Goal: Book appointment/travel/reservation

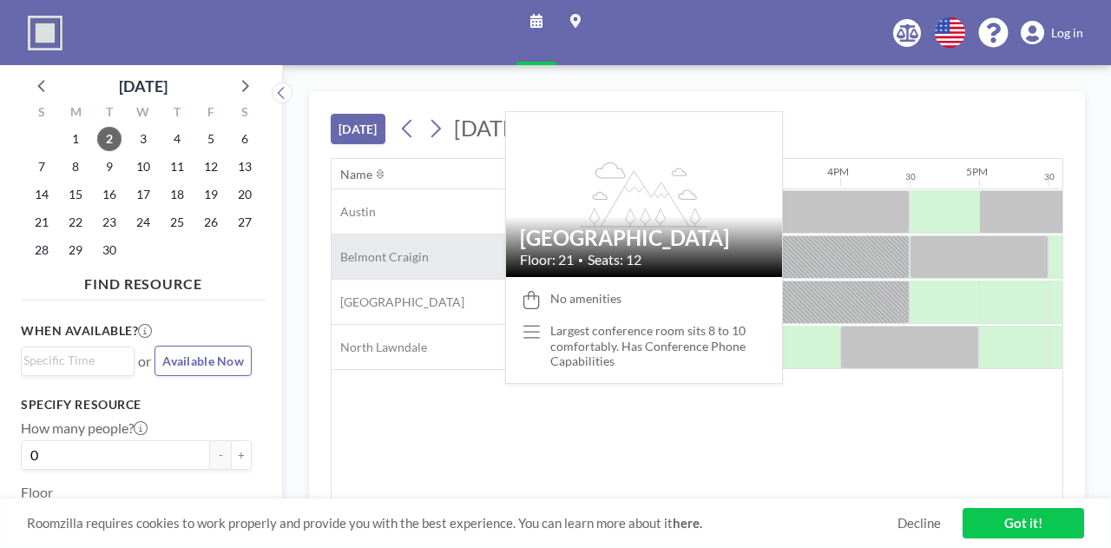
scroll to position [0, 2013]
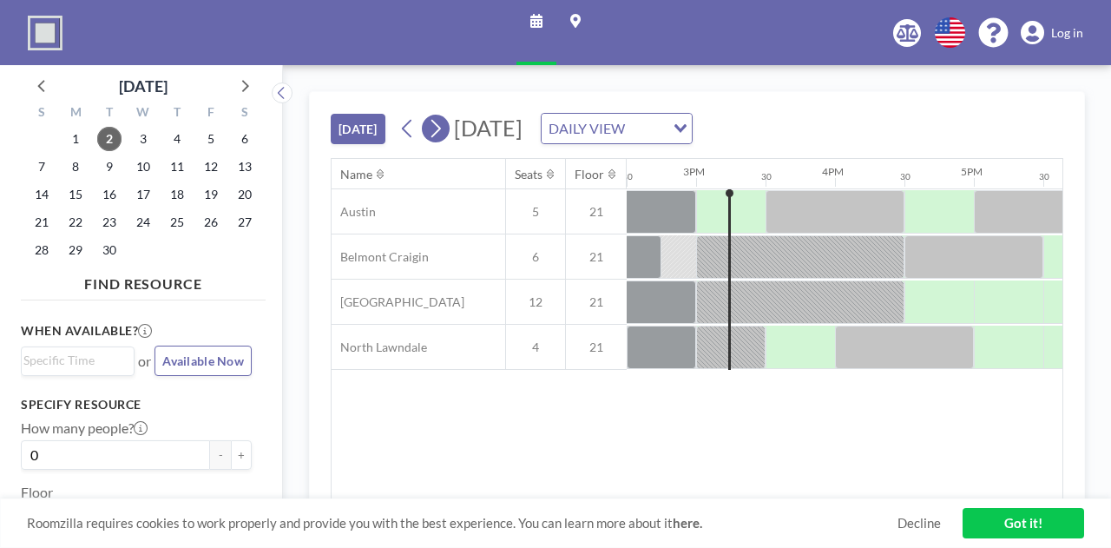
click at [443, 122] on button at bounding box center [436, 129] width 28 height 28
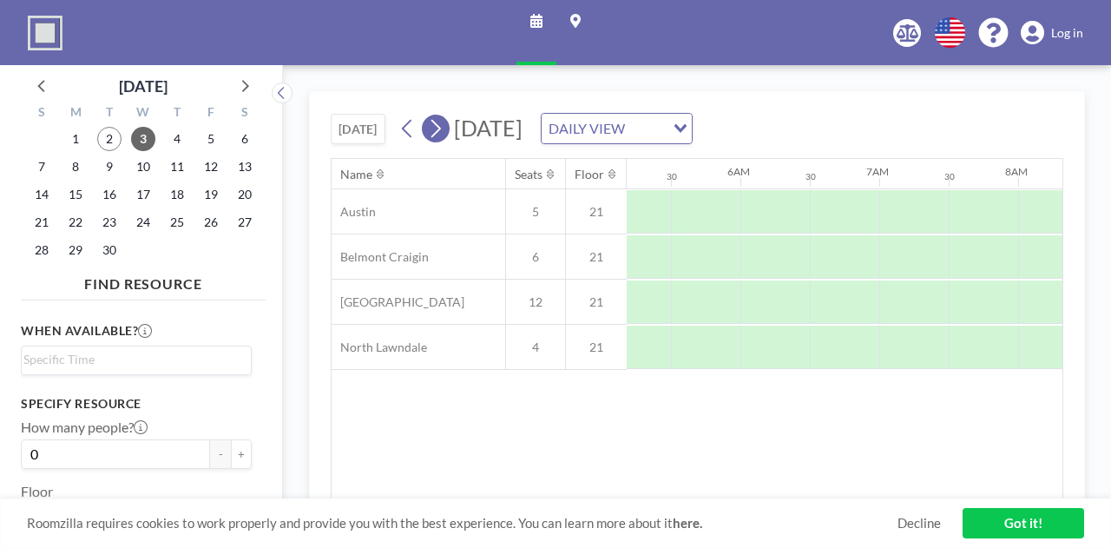
click at [443, 122] on icon at bounding box center [435, 128] width 16 height 26
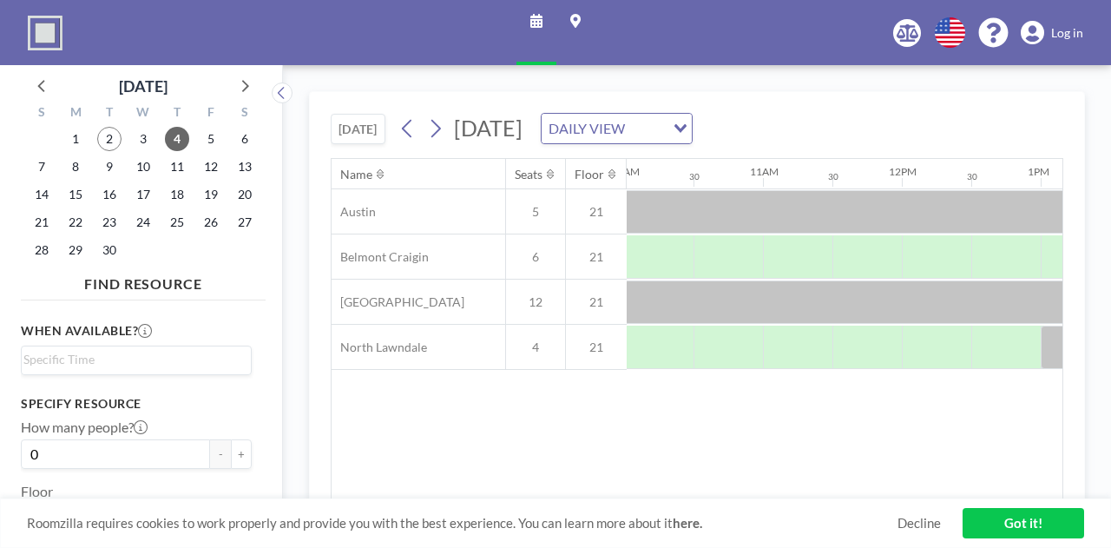
scroll to position [0, 1402]
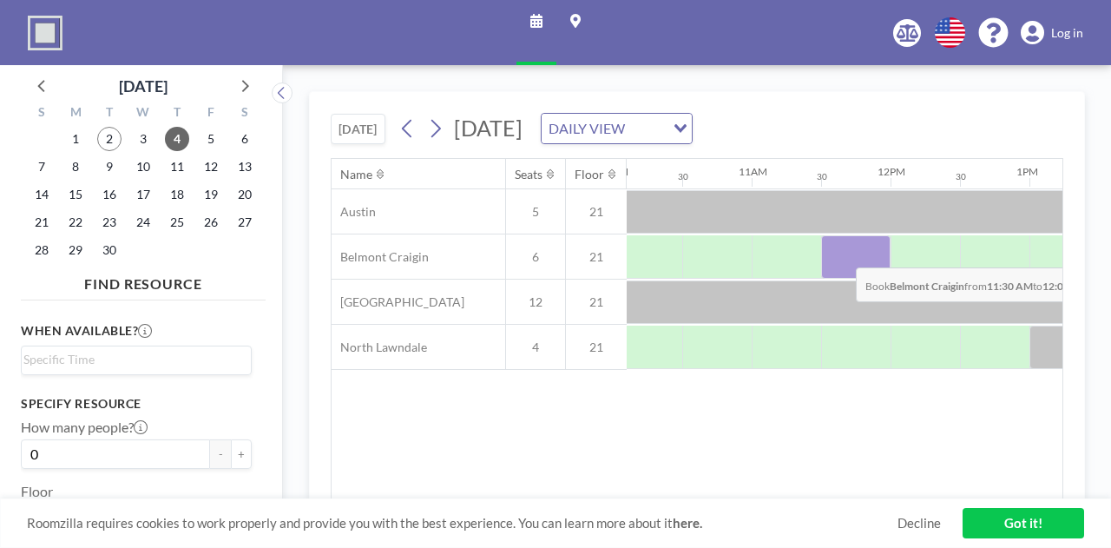
click at [842, 253] on div at bounding box center [855, 256] width 69 height 43
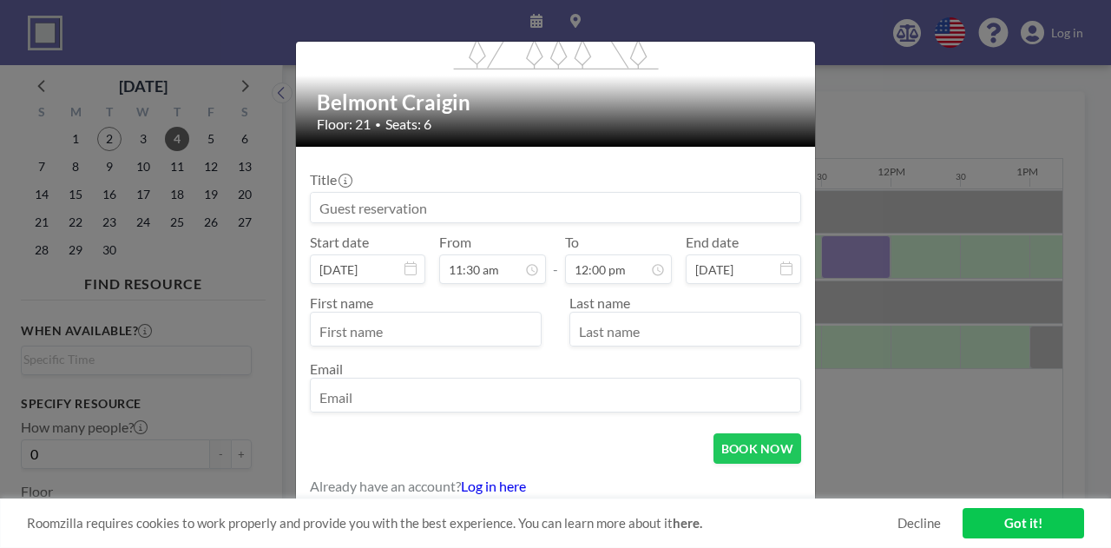
scroll to position [0, 0]
click at [392, 204] on input at bounding box center [555, 208] width 489 height 30
type input "Student Meeting"
click at [382, 330] on input "text" at bounding box center [426, 331] width 230 height 30
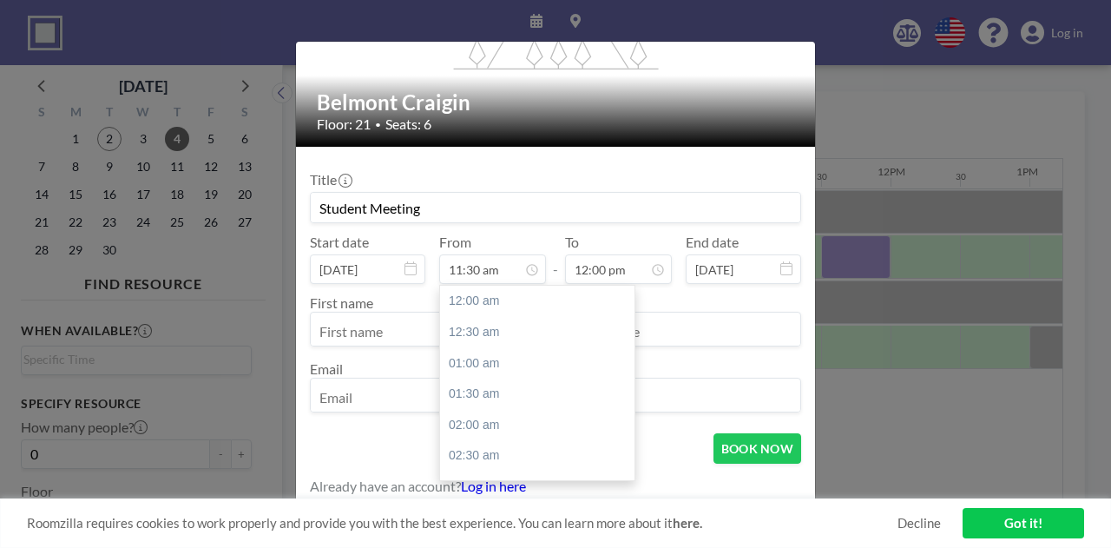
scroll to position [711, 0]
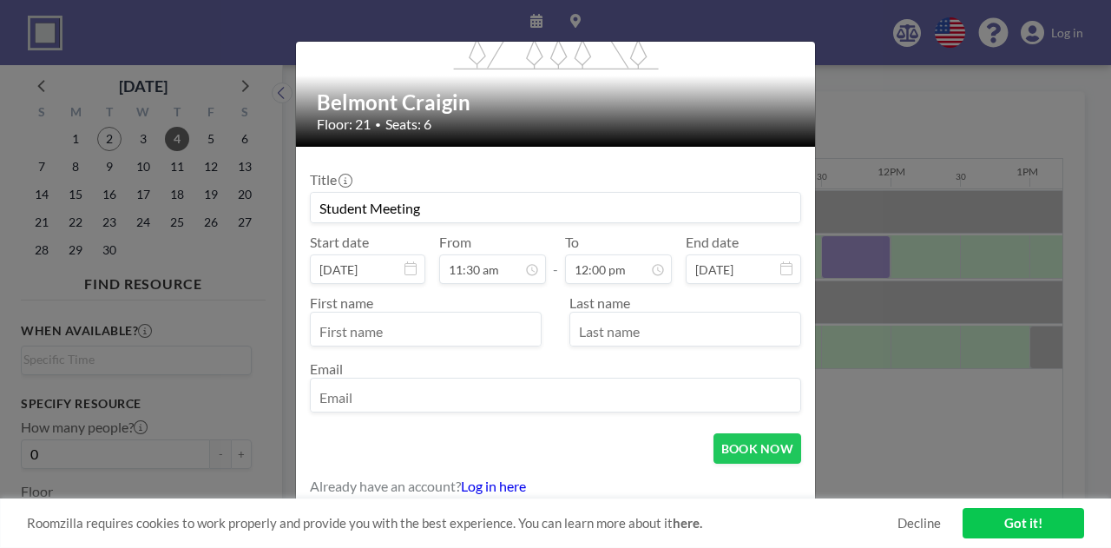
click at [498, 480] on form "Title Student Meeting Start date Sep 4, 2025 From 11:30 am - To 12:00 pm End da…" at bounding box center [555, 328] width 519 height 362
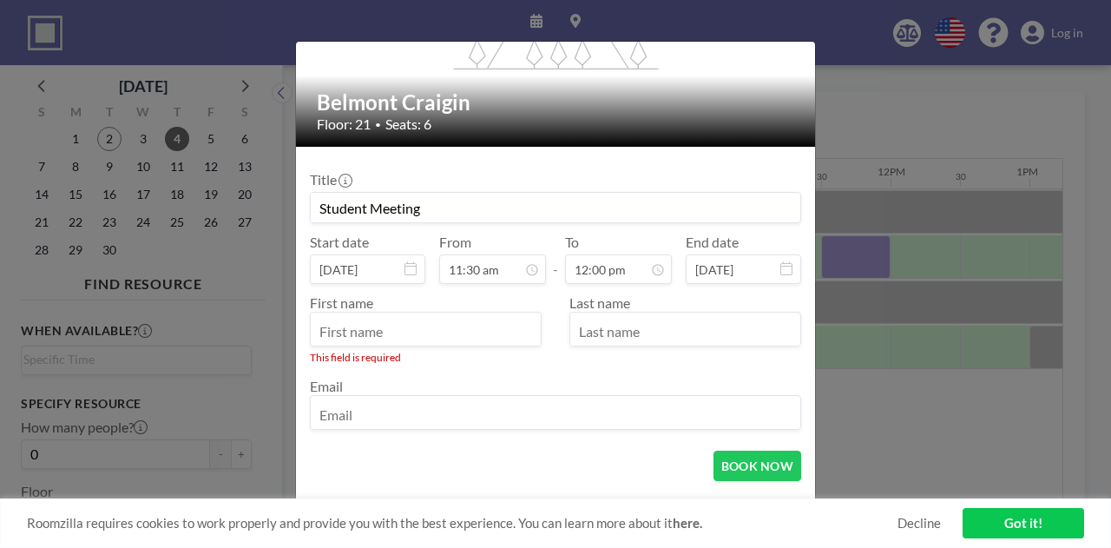
scroll to position [170, 0]
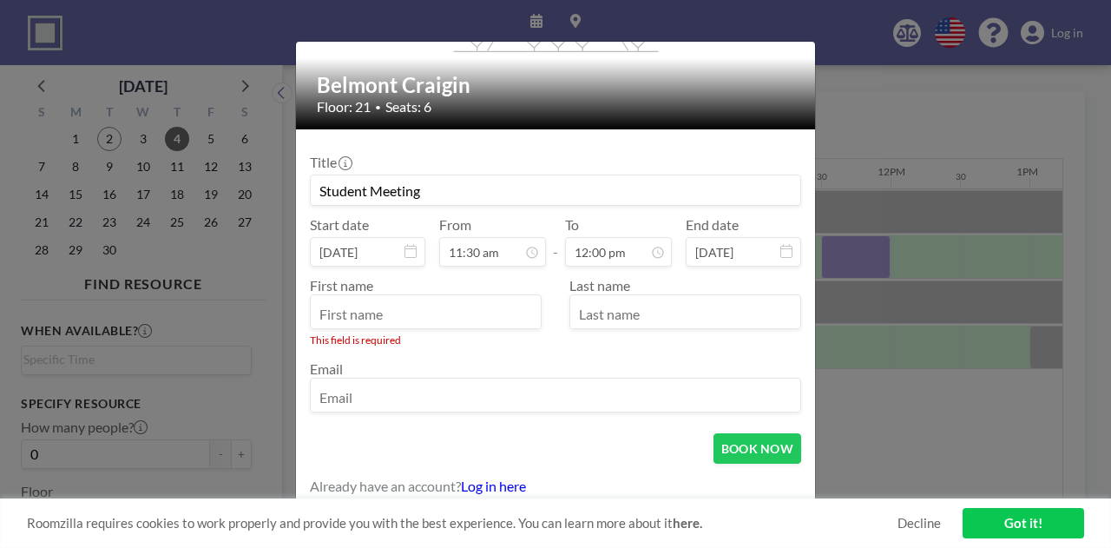
click at [498, 485] on link "Log in here" at bounding box center [493, 485] width 65 height 16
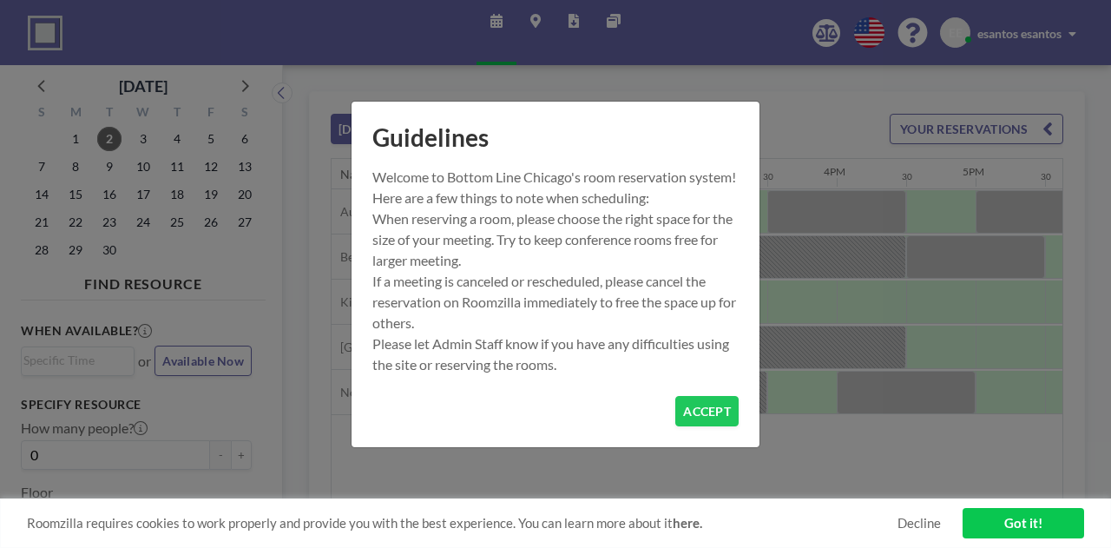
scroll to position [0, 2013]
click at [721, 424] on button "ACCEPT" at bounding box center [706, 411] width 63 height 30
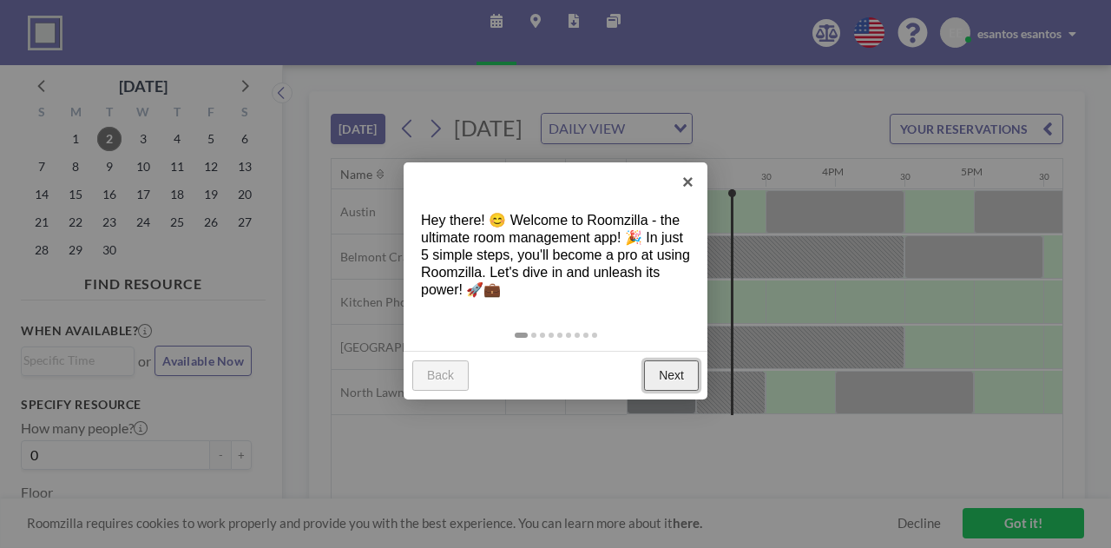
click at [674, 372] on link "Next" at bounding box center [671, 375] width 55 height 31
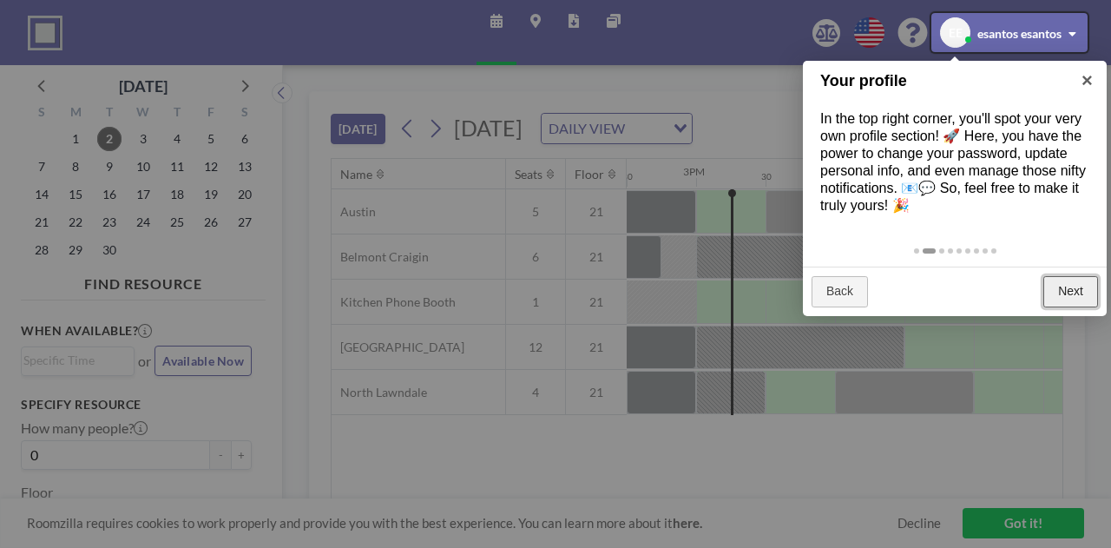
click at [1064, 280] on link "Next" at bounding box center [1070, 291] width 55 height 31
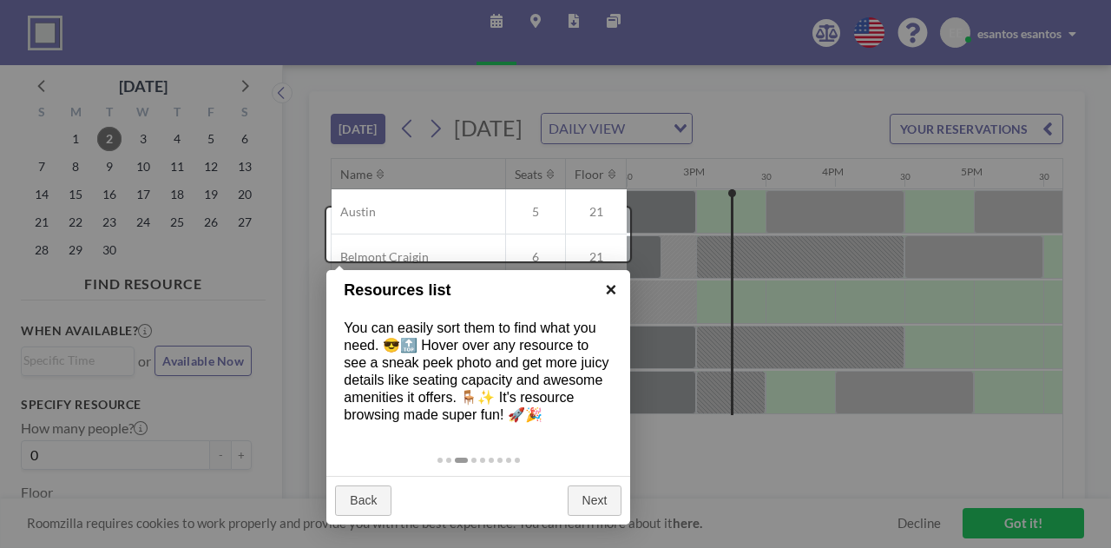
click at [613, 288] on link "×" at bounding box center [610, 289] width 39 height 39
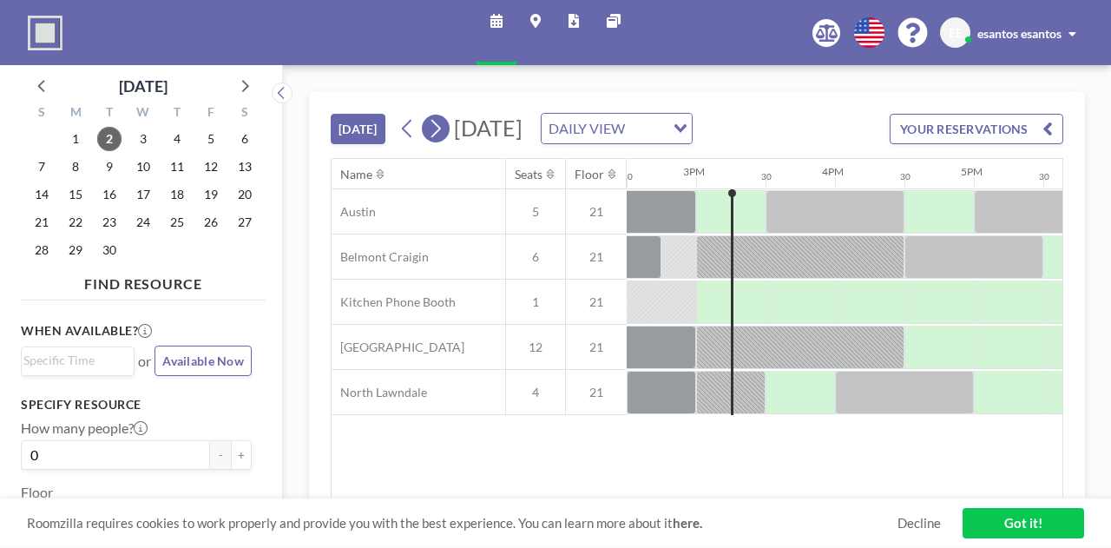
click at [441, 138] on icon at bounding box center [436, 129] width 10 height 18
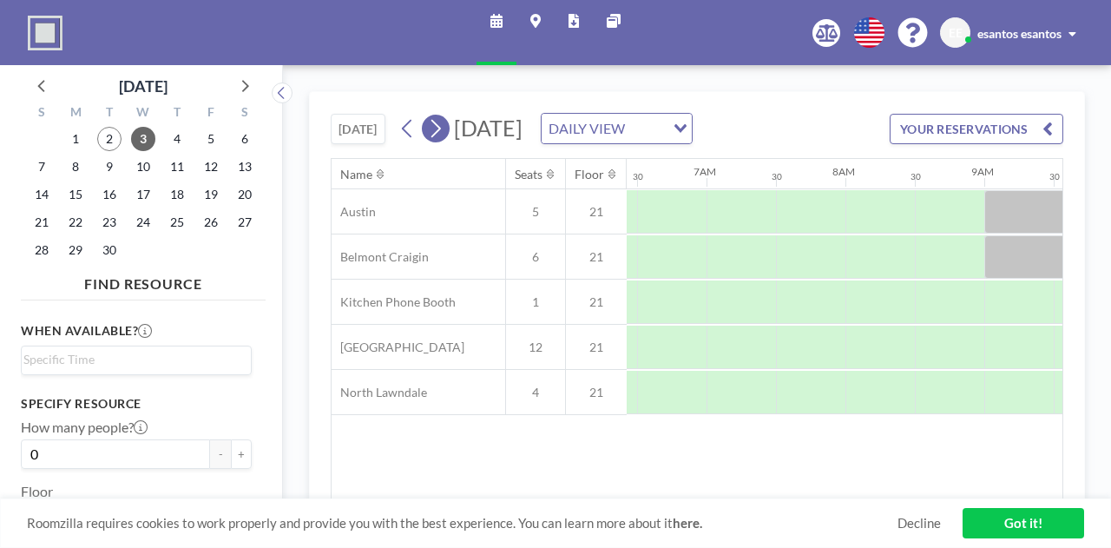
scroll to position [0, 1033]
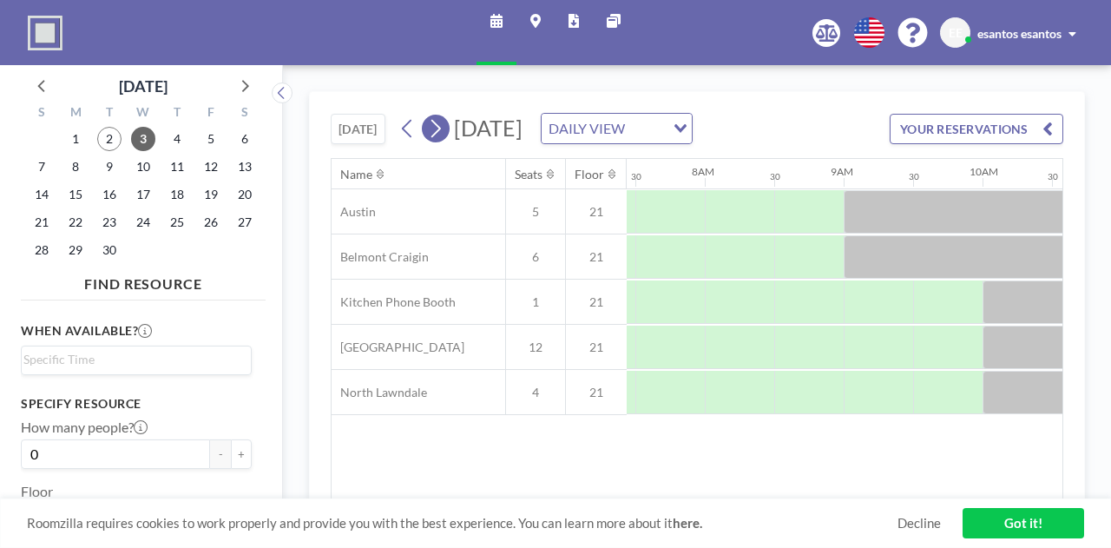
click at [440, 140] on icon at bounding box center [435, 128] width 16 height 26
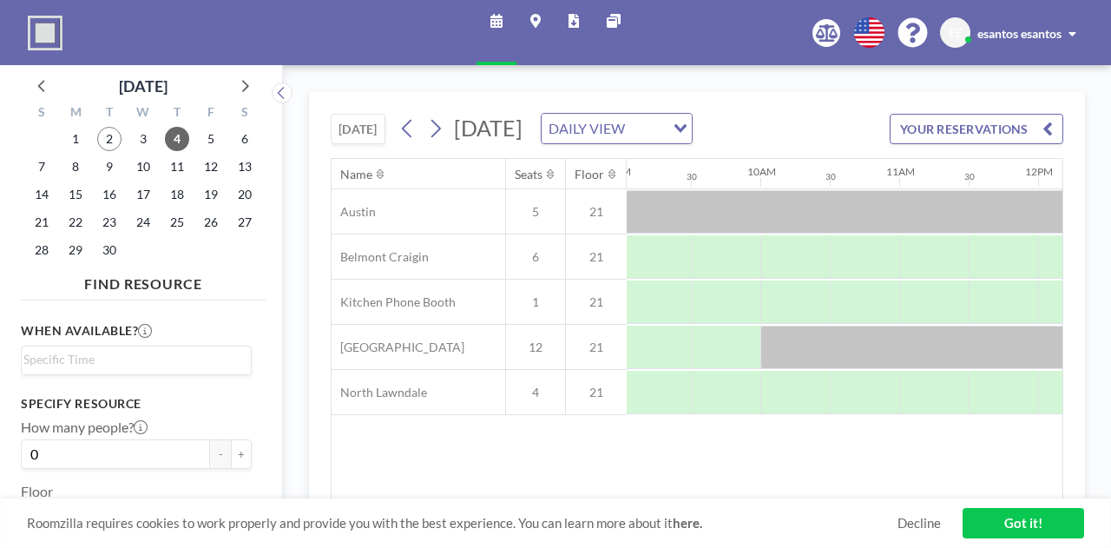
scroll to position [0, 1258]
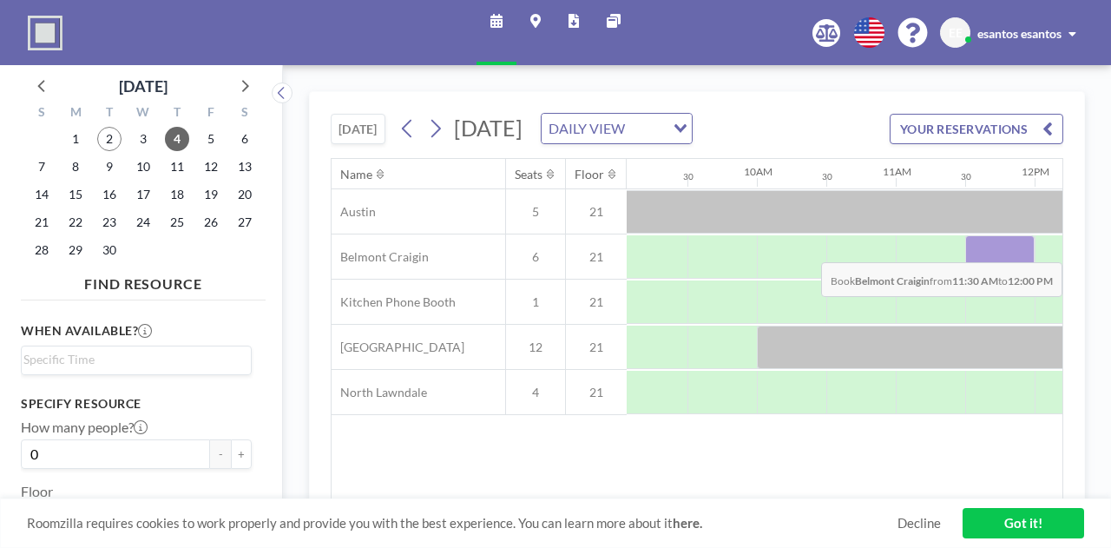
click at [979, 272] on div at bounding box center [999, 256] width 69 height 43
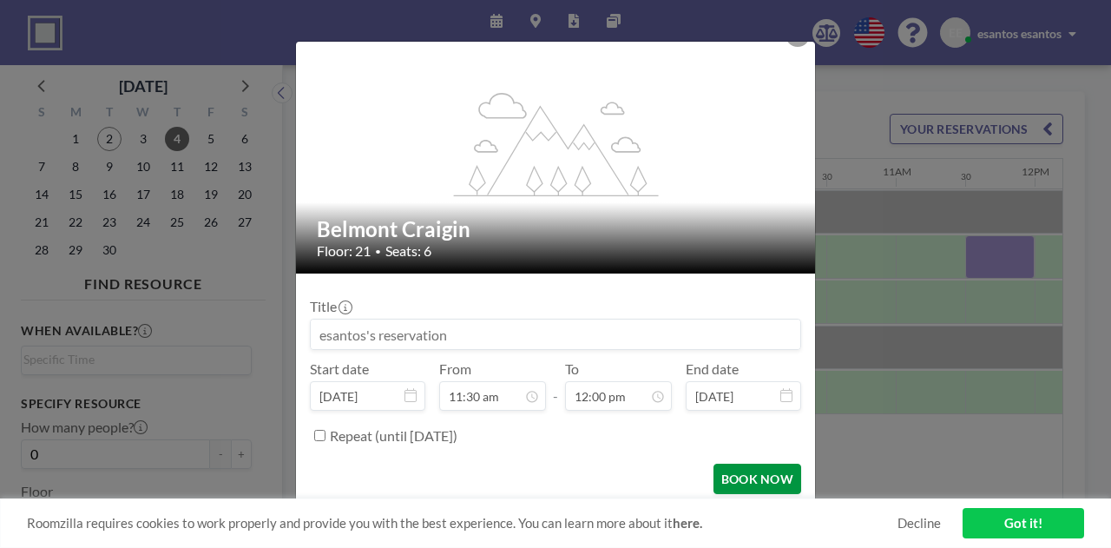
scroll to position [741, 0]
click at [757, 476] on button "BOOK NOW" at bounding box center [757, 478] width 88 height 30
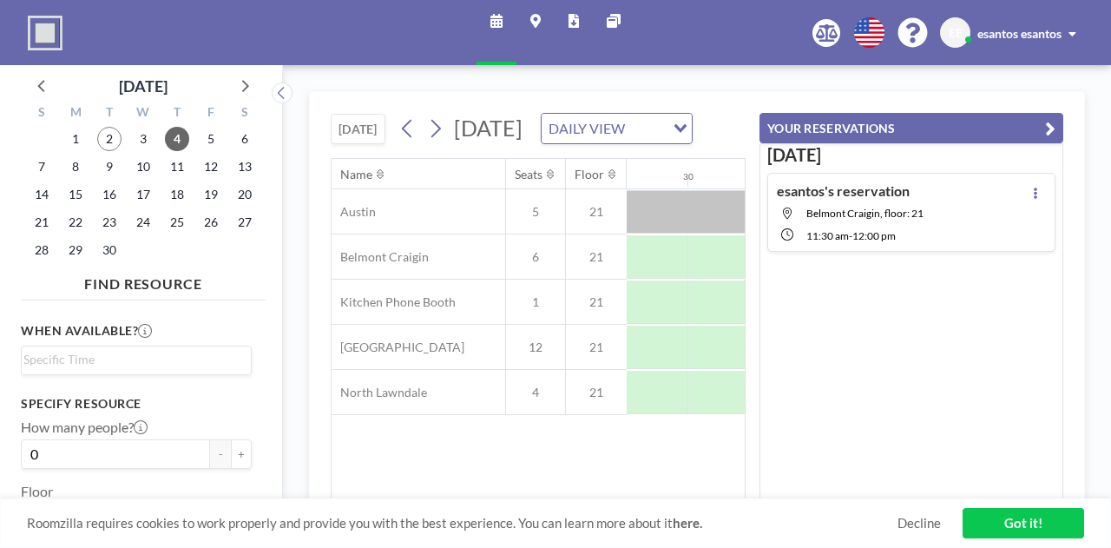
click at [830, 220] on div "esantos's reservation [GEOGRAPHIC_DATA], floor: 21 11:30 AM - 12:00 PM" at bounding box center [850, 212] width 147 height 60
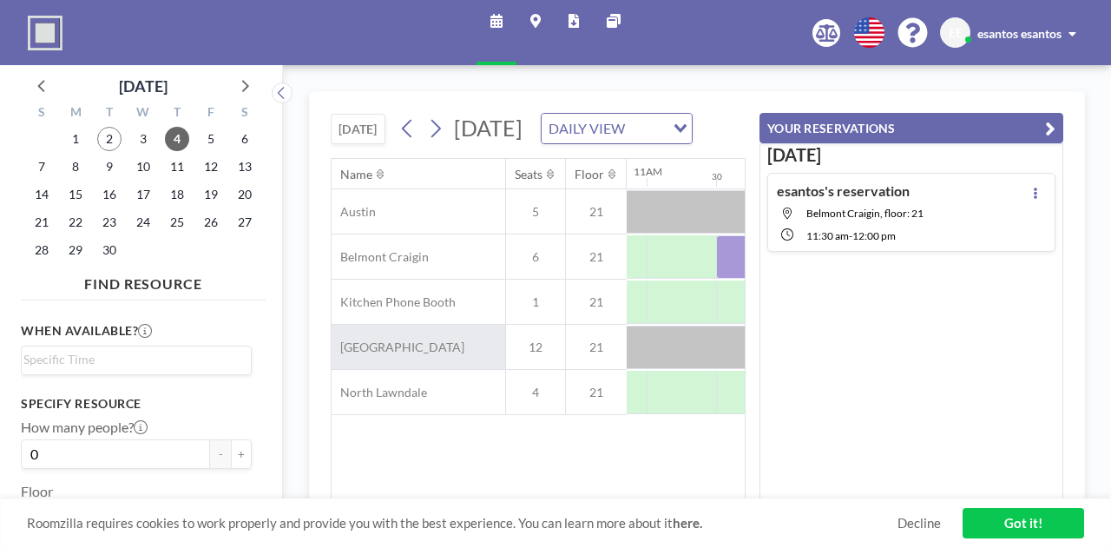
scroll to position [0, 1527]
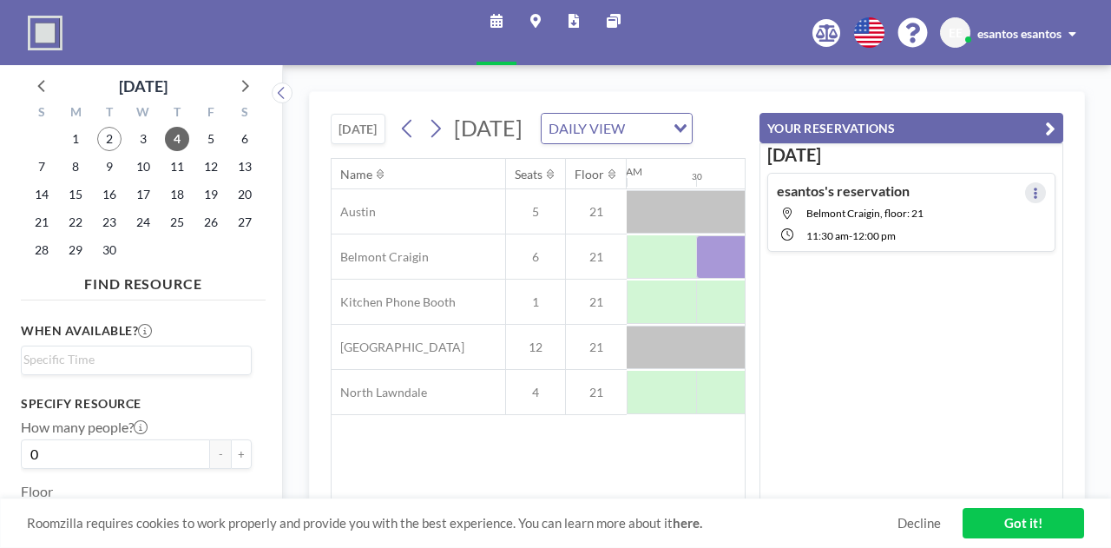
click at [1034, 187] on icon at bounding box center [1035, 192] width 3 height 11
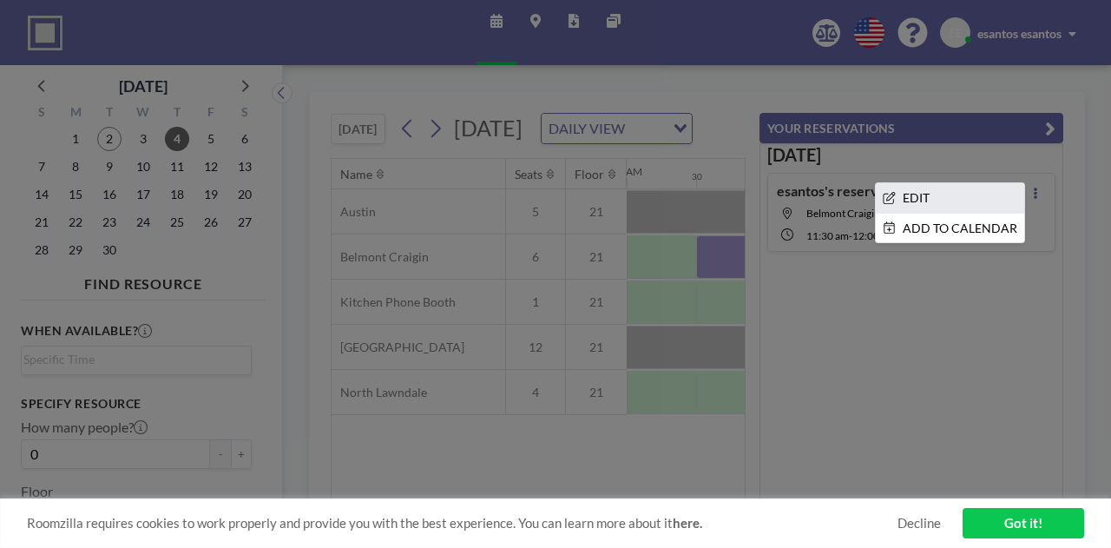
click at [935, 183] on li "EDIT" at bounding box center [950, 198] width 148 height 30
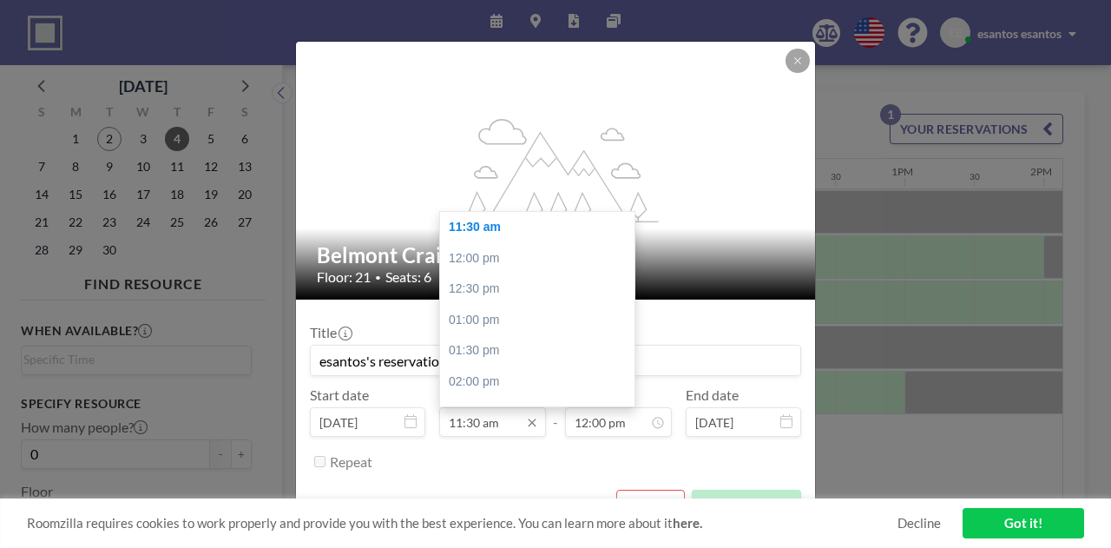
click at [462, 422] on input "11:30 am" at bounding box center [492, 422] width 107 height 30
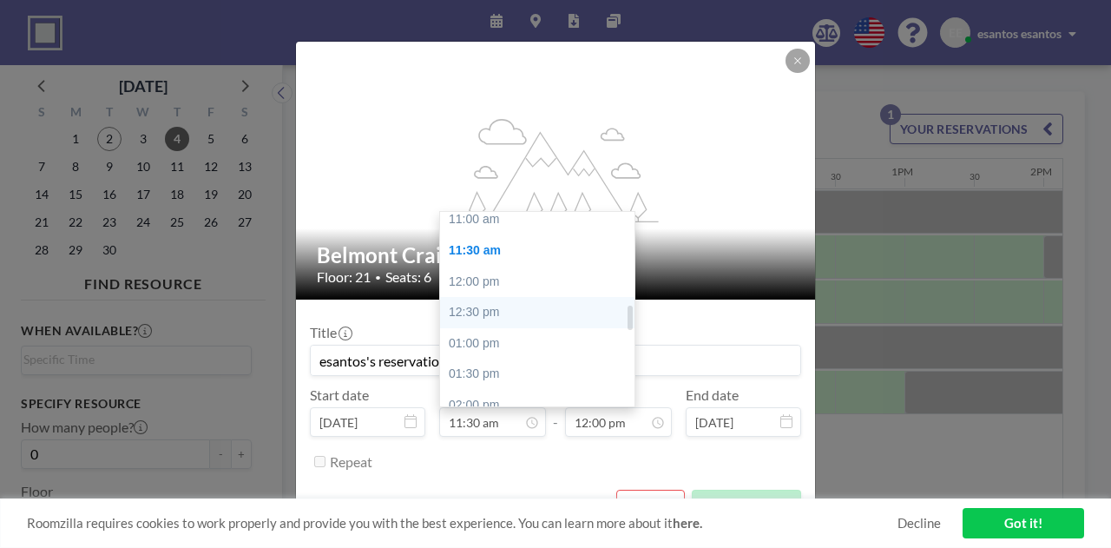
scroll to position [624, 0]
click at [481, 279] on div "11:00 am" at bounding box center [541, 282] width 203 height 31
type input "11:00 am"
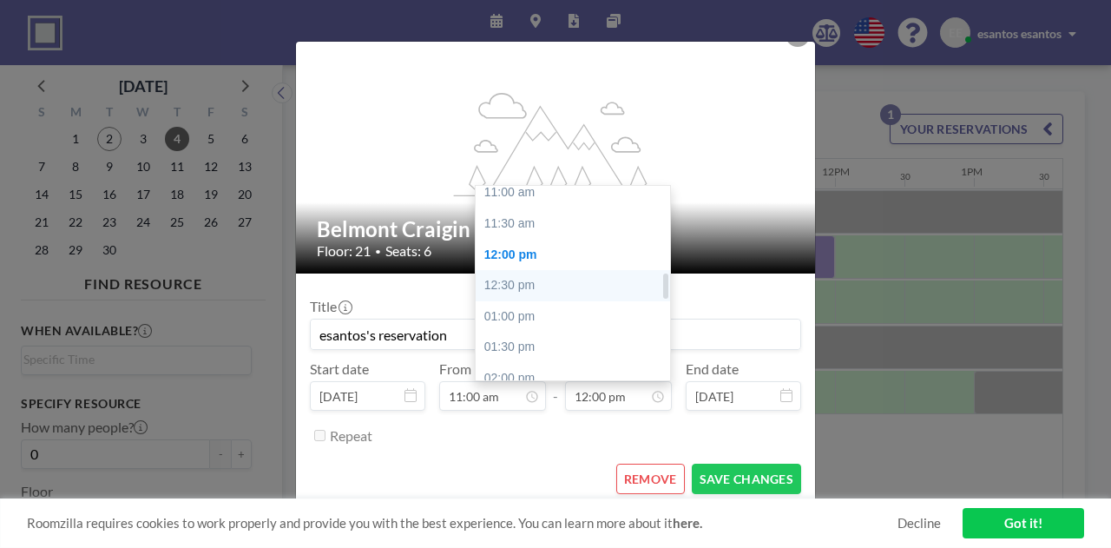
scroll to position [654, 0]
click at [536, 247] on div "11:30 am" at bounding box center [577, 257] width 203 height 31
type input "11:30 am"
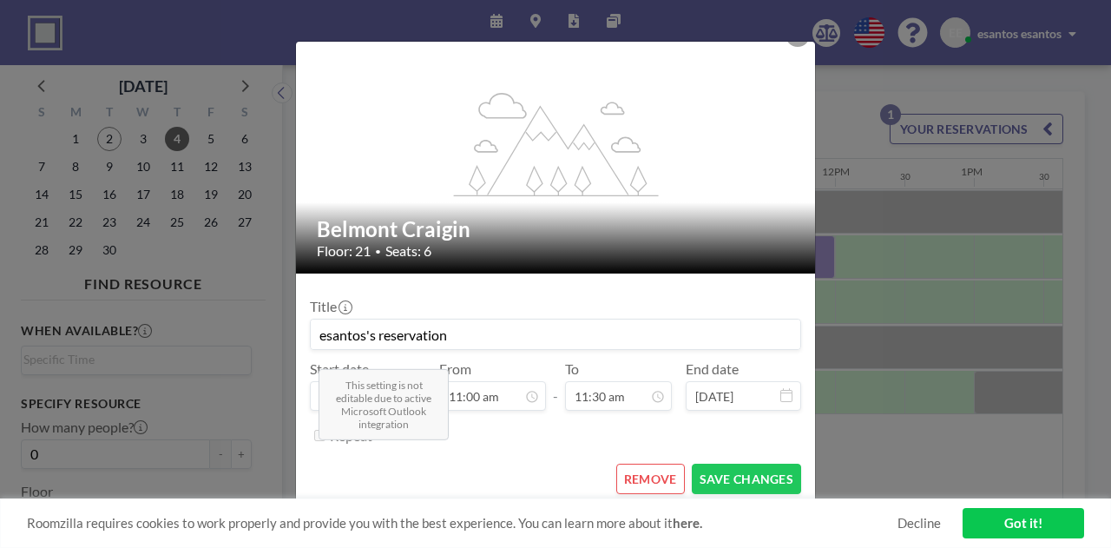
scroll to position [711, 0]
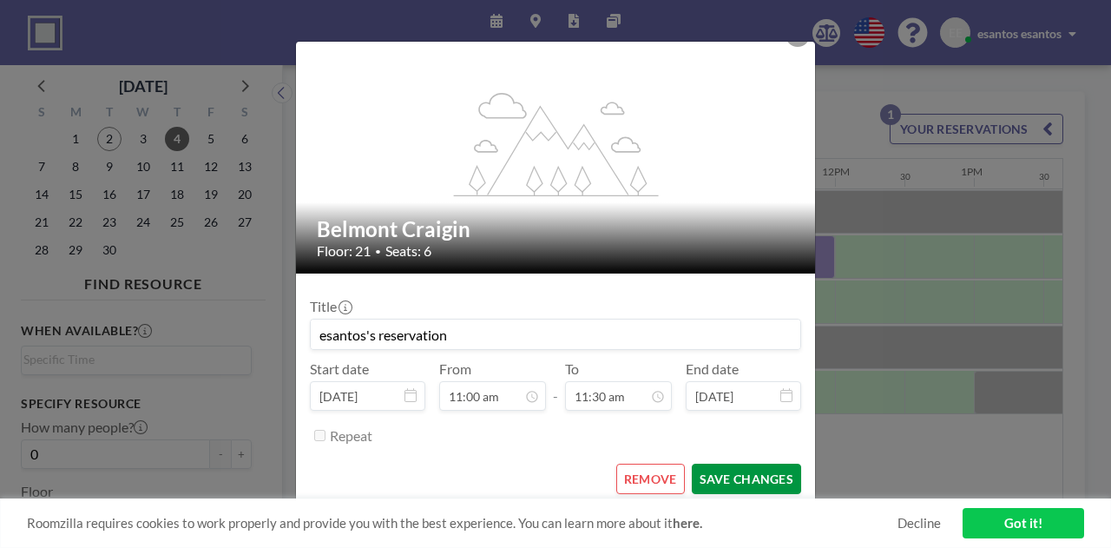
click at [731, 473] on button "SAVE CHANGES" at bounding box center [746, 478] width 109 height 30
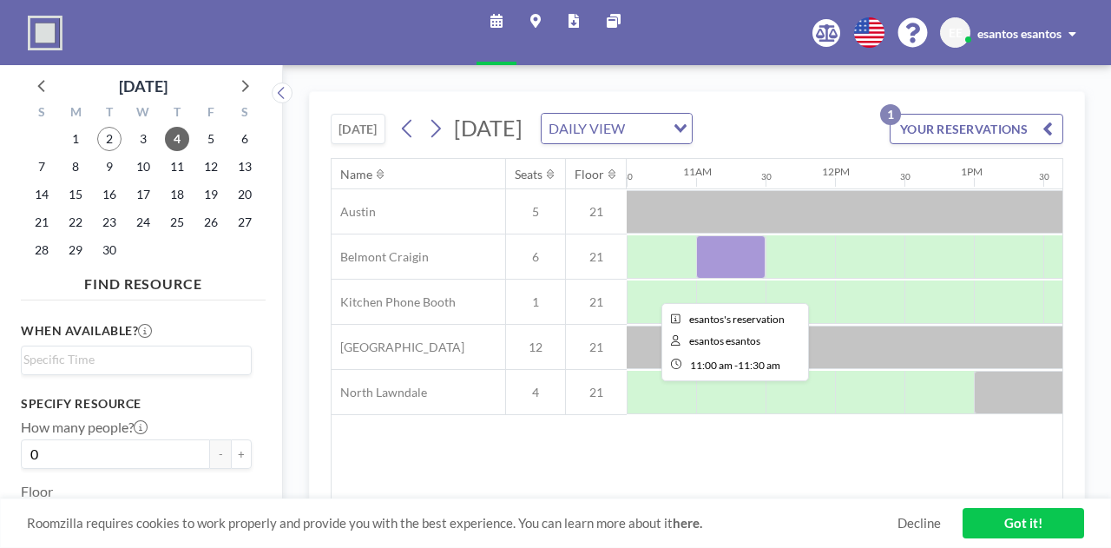
click at [740, 279] on div at bounding box center [730, 256] width 69 height 43
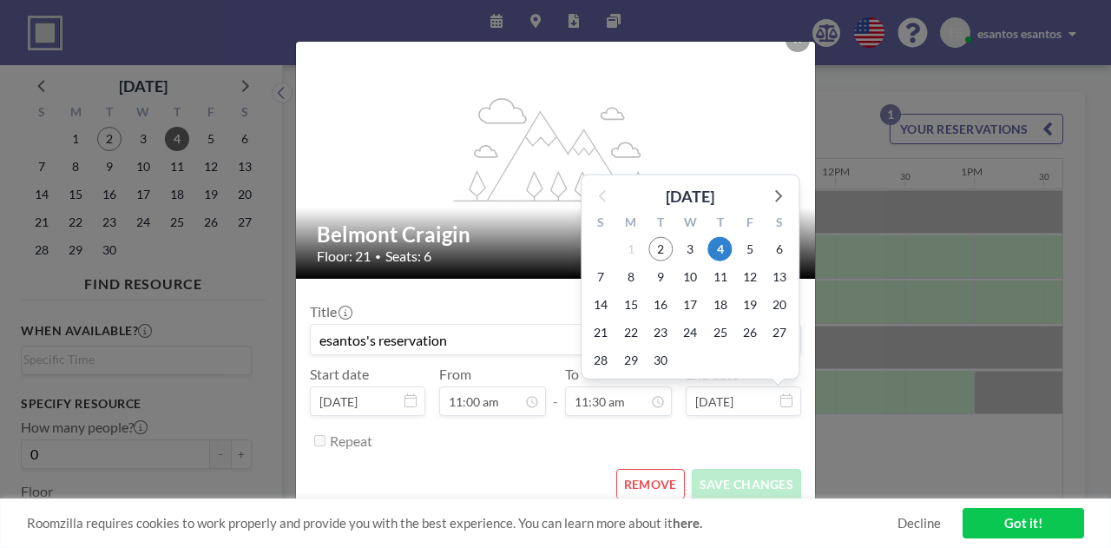
scroll to position [26, 0]
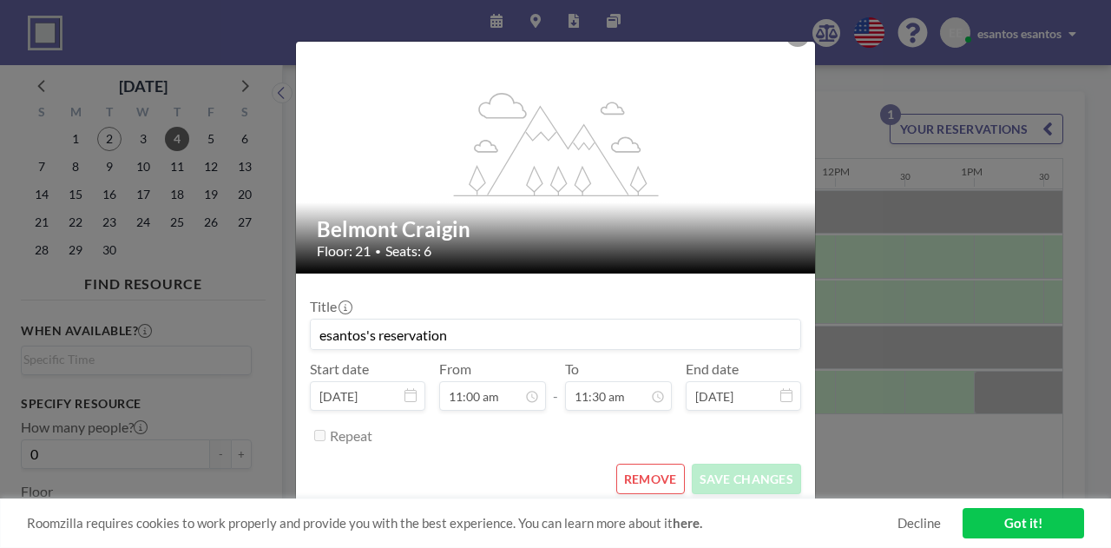
click at [637, 480] on button "REMOVE" at bounding box center [650, 478] width 69 height 30
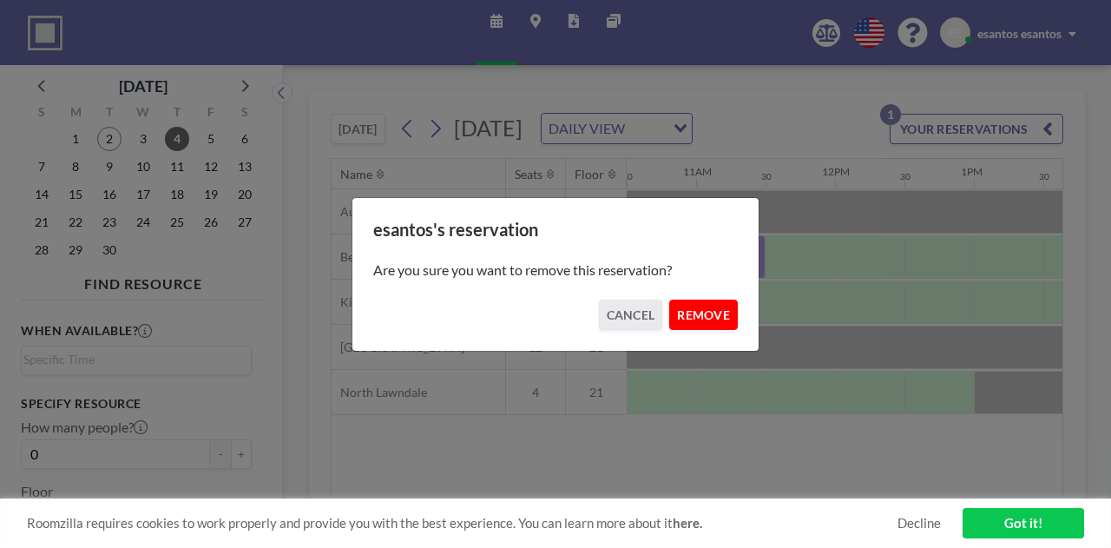
click at [698, 312] on button "REMOVE" at bounding box center [703, 314] width 69 height 30
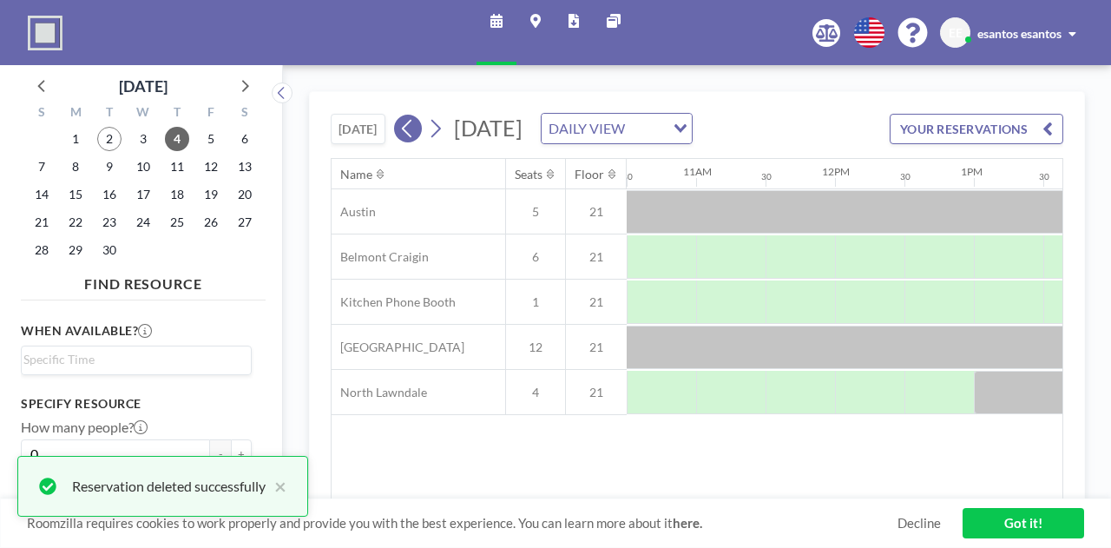
click at [404, 141] on icon at bounding box center [407, 128] width 16 height 26
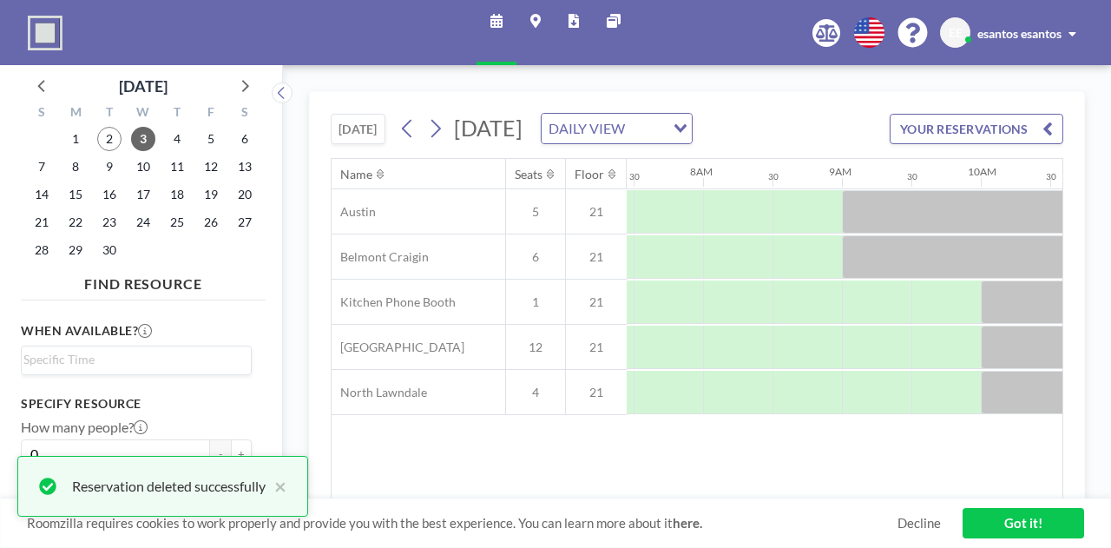
scroll to position [0, 1041]
